Goal: Transaction & Acquisition: Subscribe to service/newsletter

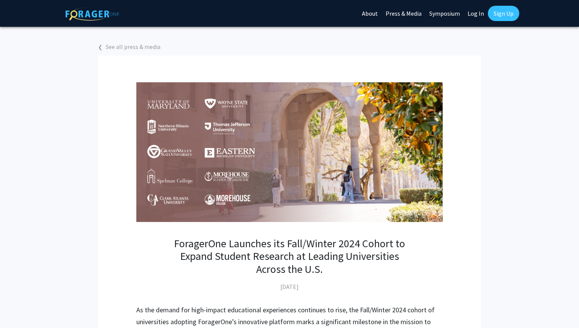
click at [368, 14] on link "About" at bounding box center [370, 13] width 24 height 27
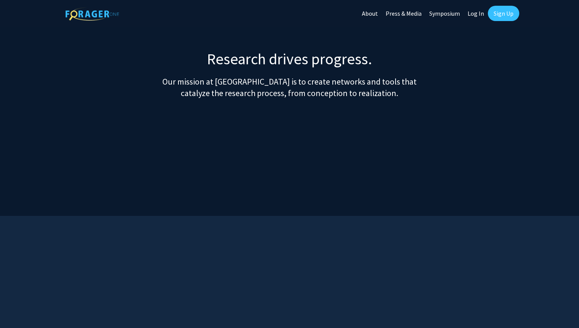
click at [497, 11] on link "Sign Up" at bounding box center [503, 13] width 31 height 15
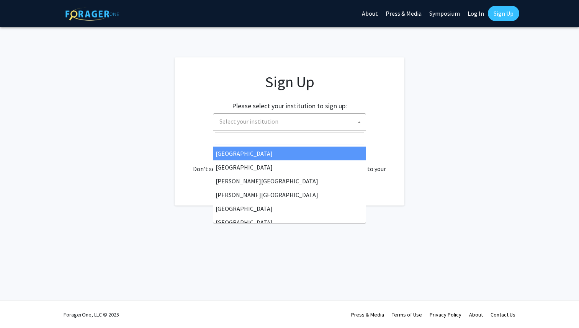
click at [325, 129] on span "Select your institution" at bounding box center [290, 122] width 149 height 16
select select "34"
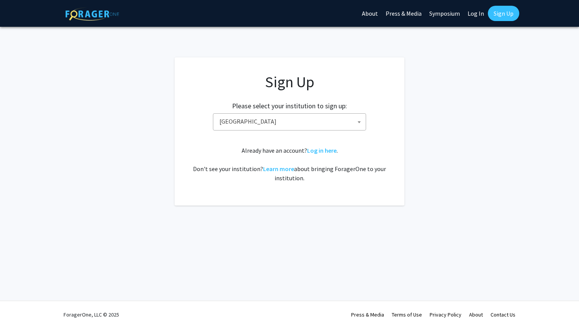
click at [503, 16] on link "Sign Up" at bounding box center [503, 13] width 31 height 15
click at [475, 13] on link "Log In" at bounding box center [475, 13] width 24 height 27
select select
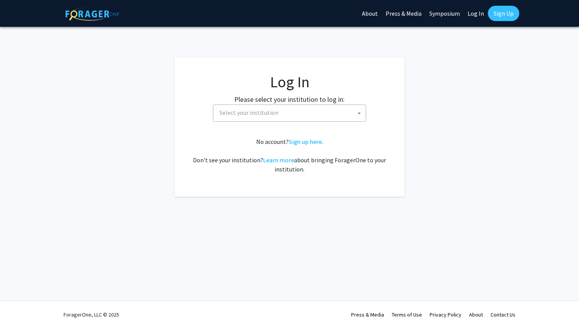
click at [493, 15] on link "Sign Up" at bounding box center [503, 13] width 31 height 15
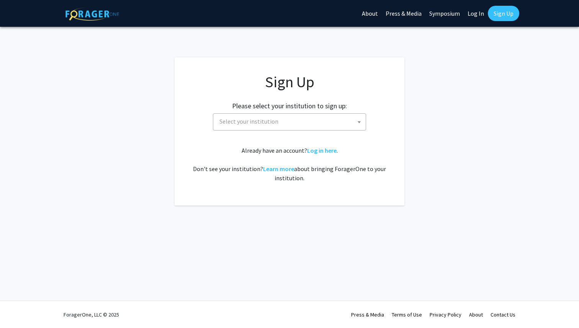
click at [493, 15] on link "Sign Up" at bounding box center [503, 13] width 31 height 15
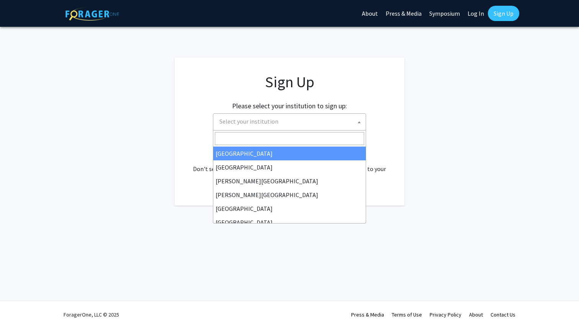
click at [322, 121] on span "Select your institution" at bounding box center [290, 122] width 149 height 16
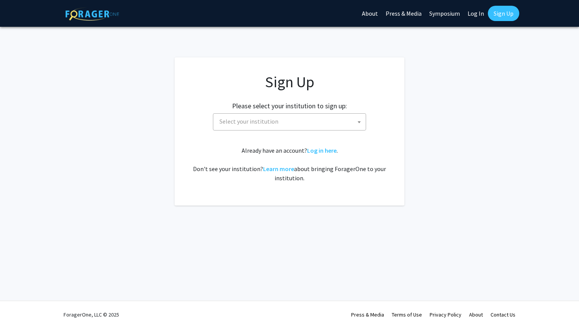
click at [138, 99] on app-signup "Sign Up Please select your institution to sign up: [GEOGRAPHIC_DATA] [GEOGRAPHI…" at bounding box center [289, 131] width 579 height 148
select select
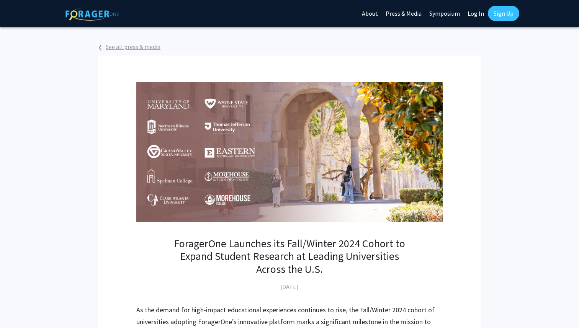
click at [112, 46] on link "❮ See all press & media" at bounding box center [129, 47] width 62 height 8
